Goal: Information Seeking & Learning: Learn about a topic

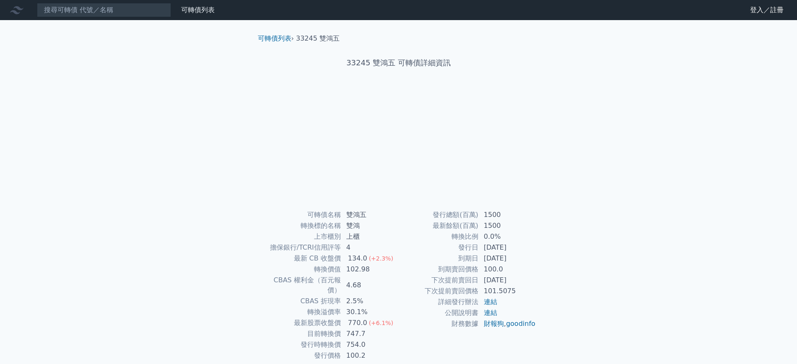
scroll to position [24, 0]
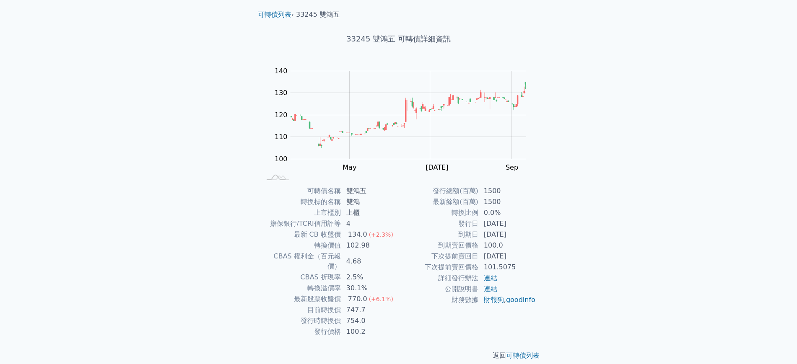
click at [672, 118] on div "可轉債列表 財務數據 可轉債列表 財務數據 登入／註冊 登入／註冊 可轉債列表 › 33245 雙鴻五 33245 雙鴻五 可轉債詳細資訊 Zoom Out …" at bounding box center [398, 175] width 797 height 398
click at [666, 118] on div "可轉債列表 財務數據 可轉債列表 財務數據 登入／註冊 登入／註冊 可轉債列表 › 33245 雙鴻五 33245 雙鴻五 可轉債詳細資訊 Zoom Out …" at bounding box center [398, 175] width 797 height 398
click at [666, 99] on div "可轉債列表 財務數據 可轉債列表 財務數據 登入／註冊 登入／註冊 可轉債列表 › 33245 雙鴻五 33245 雙鴻五 可轉債詳細資訊 Zoom Out …" at bounding box center [398, 175] width 797 height 398
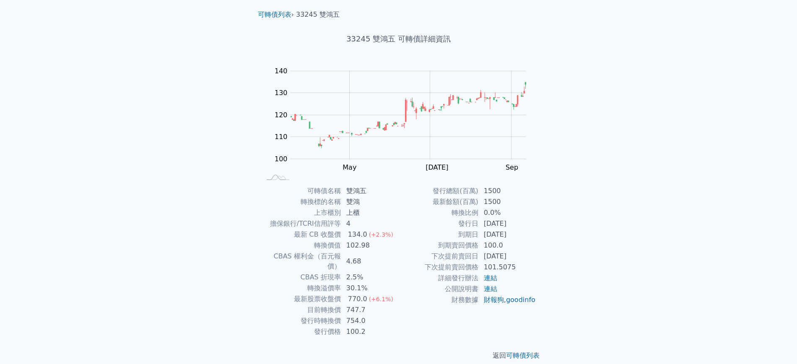
click at [637, 83] on div "可轉債列表 財務數據 可轉債列表 財務數據 登入／註冊 登入／註冊 可轉債列表 › 33245 雙鴻五 33245 雙鴻五 可轉債詳細資訊 Zoom Out …" at bounding box center [398, 175] width 797 height 398
click at [635, 83] on div "可轉債列表 財務數據 可轉債列表 財務數據 登入／註冊 登入／註冊 可轉債列表 › 33245 雙鴻五 33245 雙鴻五 可轉債詳細資訊 Zoom Out …" at bounding box center [398, 175] width 797 height 398
click at [628, 81] on div "可轉債列表 財務數據 可轉債列表 財務數據 登入／註冊 登入／註冊 可轉債列表 › 33245 雙鴻五 33245 雙鴻五 可轉債詳細資訊 Zoom Out …" at bounding box center [398, 175] width 797 height 398
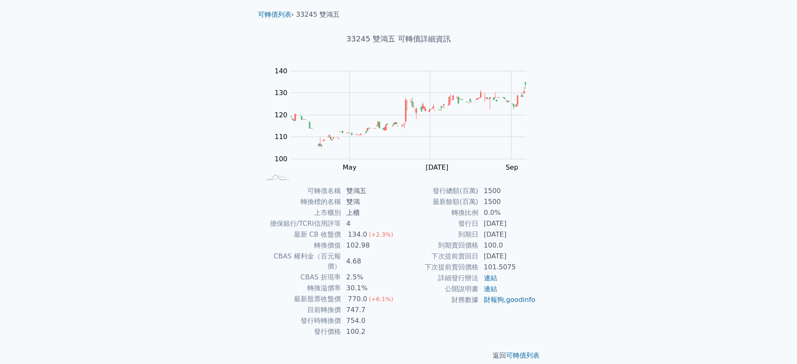
click at [628, 81] on div "可轉債列表 財務數據 可轉債列表 財務數據 登入／註冊 登入／註冊 可轉債列表 › 33245 雙鴻五 33245 雙鴻五 可轉債詳細資訊 Zoom Out …" at bounding box center [398, 175] width 797 height 398
